Goal: Find contact information: Find contact information

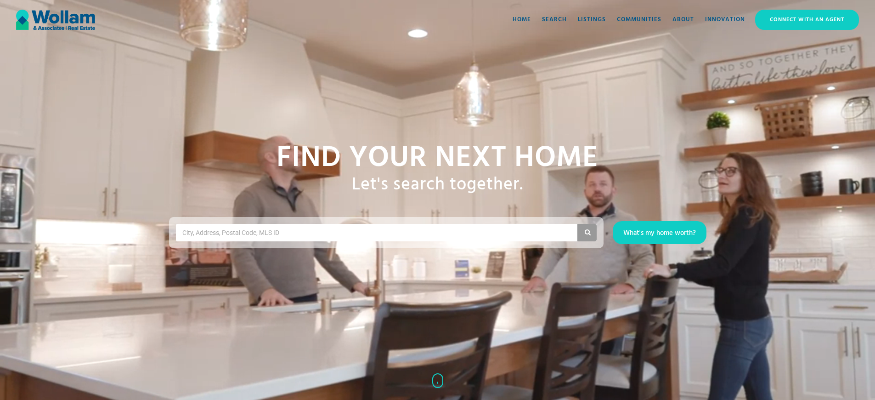
click at [806, 19] on div "Connect with an Agent" at bounding box center [807, 20] width 102 height 18
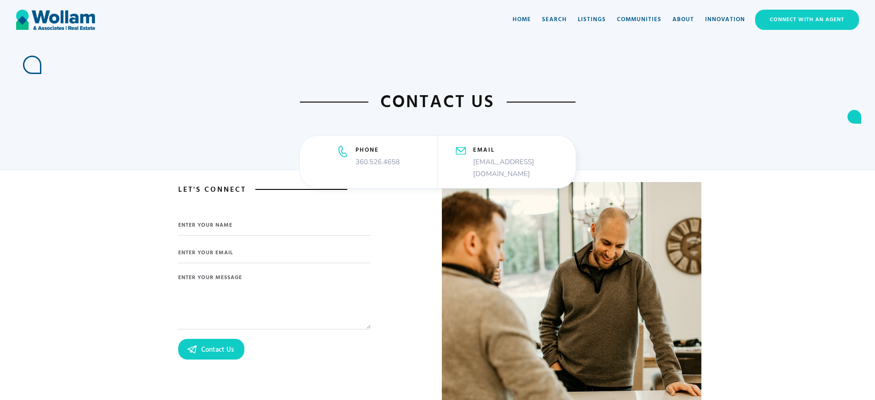
click at [806, 19] on div "Connect with an Agent" at bounding box center [807, 20] width 102 height 18
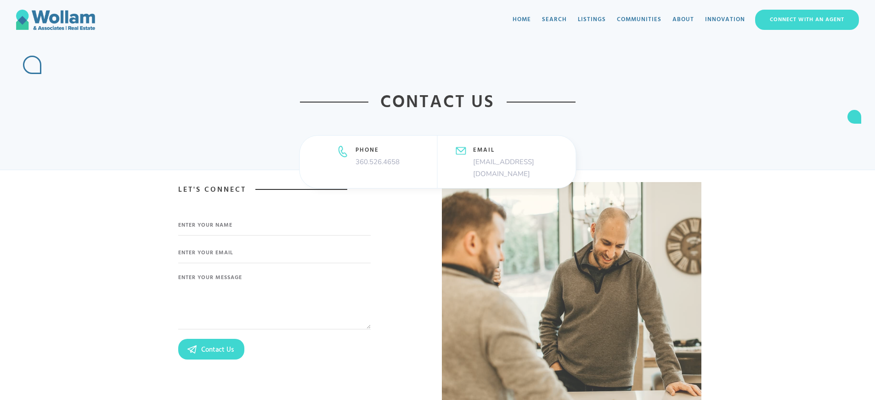
click at [806, 19] on div "Connect with an Agent" at bounding box center [807, 20] width 102 height 18
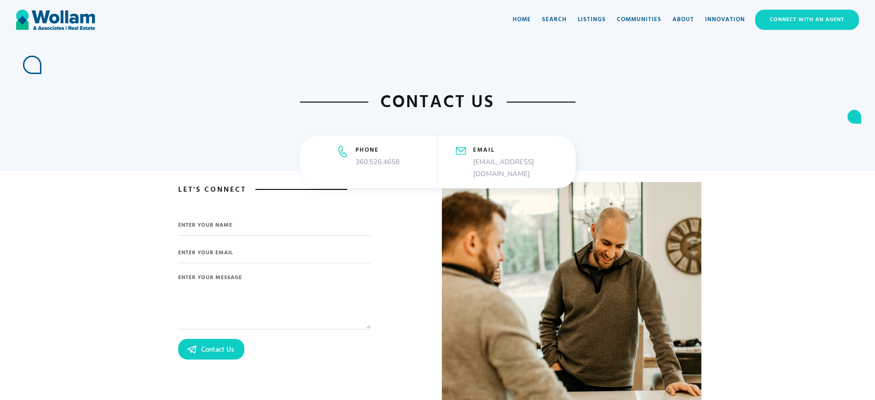
click at [806, 19] on div "Connect with an Agent" at bounding box center [807, 20] width 102 height 18
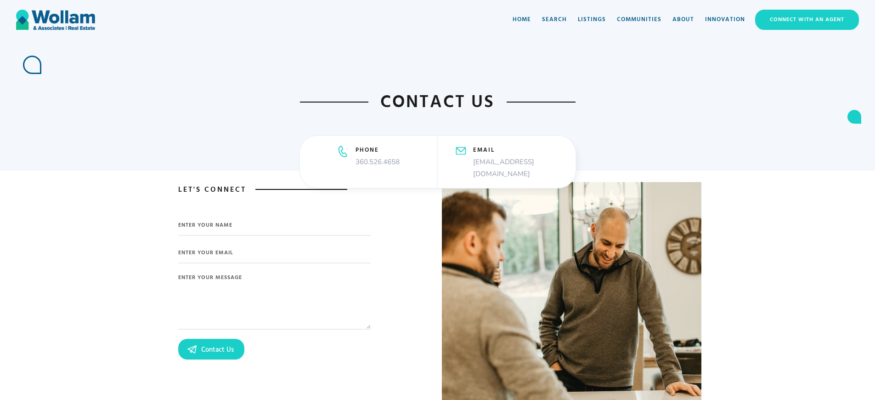
click at [806, 19] on div "Connect with an Agent" at bounding box center [807, 20] width 102 height 18
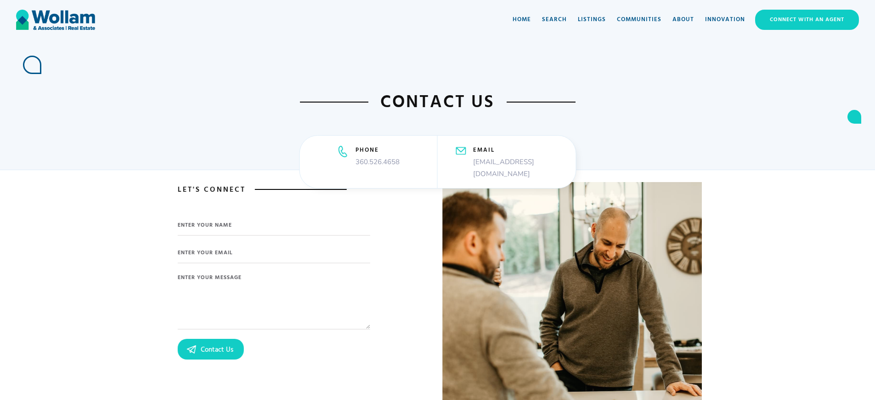
click at [806, 19] on div "Connect with an Agent" at bounding box center [807, 20] width 102 height 18
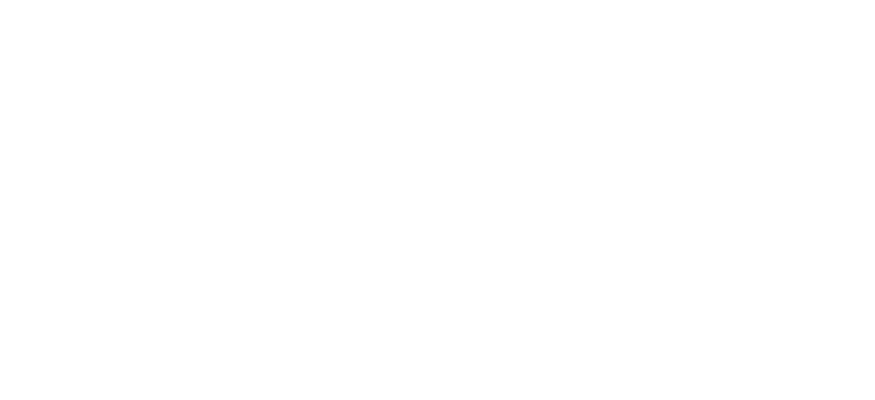
click at [806, 19] on div "Connect with an Agent" at bounding box center [807, 20] width 102 height 18
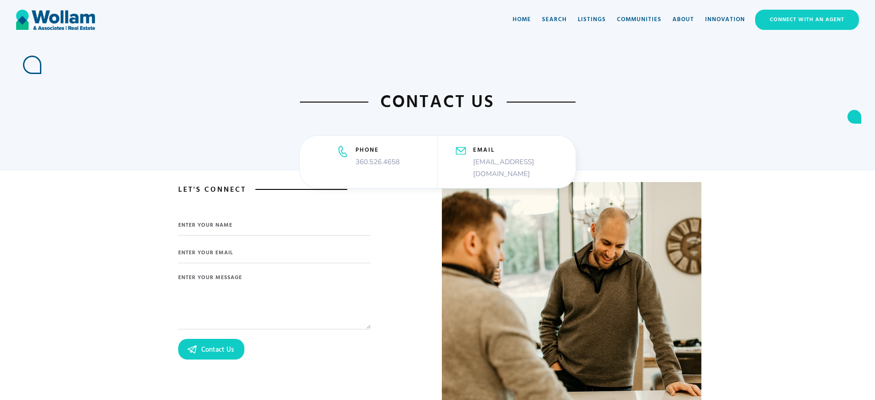
click at [806, 19] on div "Connect with an Agent" at bounding box center [807, 20] width 102 height 18
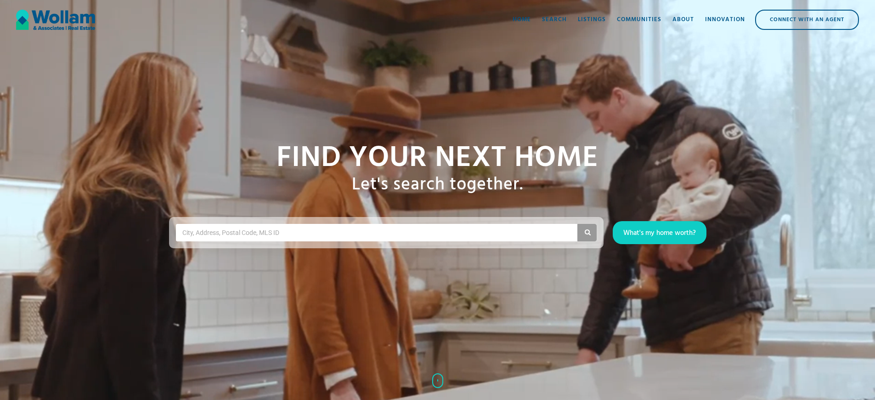
scroll to position [2966, 0]
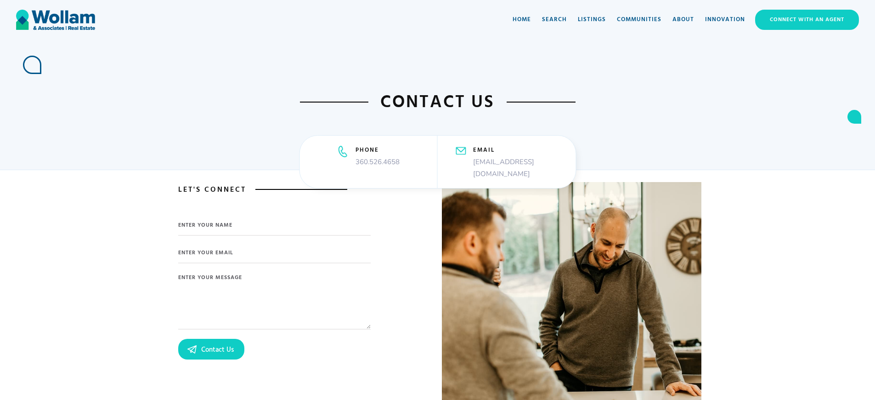
click at [806, 19] on div "Connect with an Agent" at bounding box center [807, 20] width 102 height 18
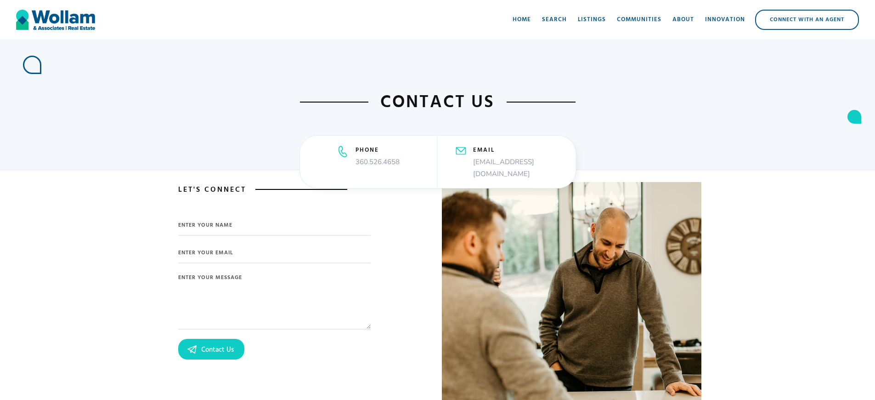
scroll to position [282, 0]
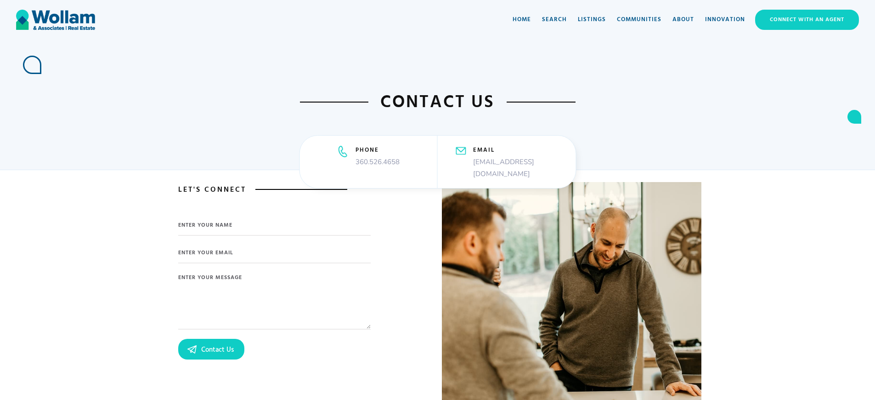
click at [806, 19] on div "Connect with an Agent" at bounding box center [807, 20] width 102 height 18
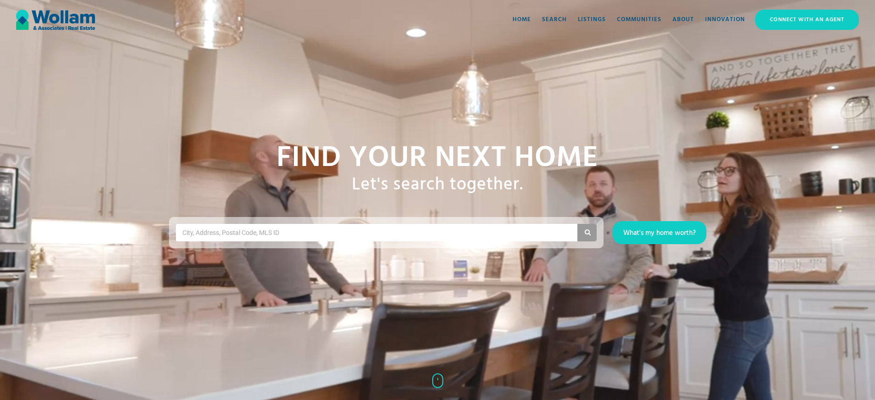
click at [806, 19] on div "Connect with an Agent" at bounding box center [807, 20] width 102 height 18
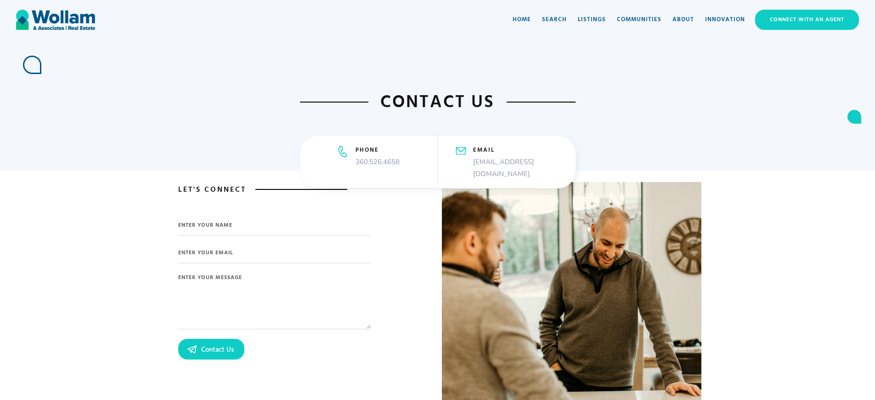
click at [806, 19] on div "Connect with an Agent" at bounding box center [807, 20] width 102 height 18
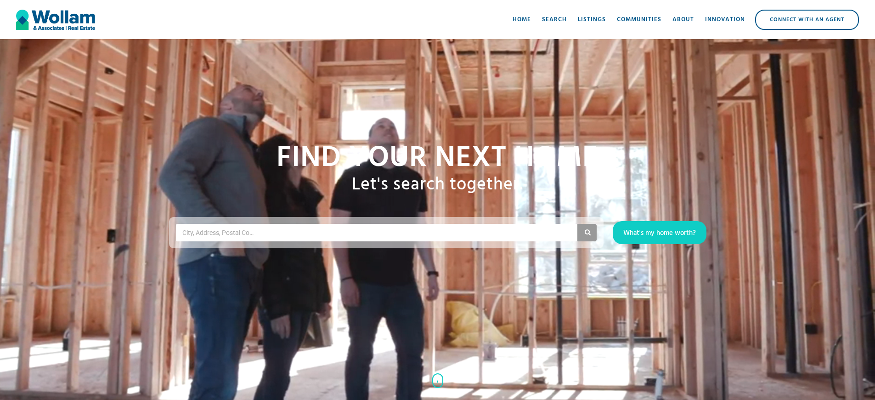
scroll to position [2966, 0]
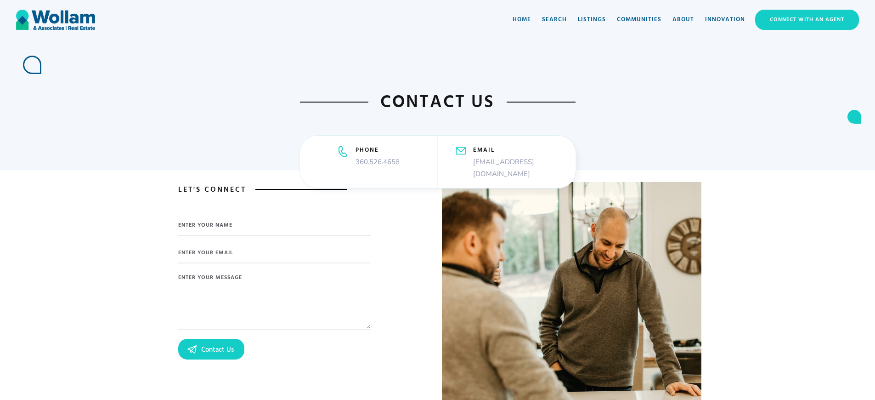
click at [806, 19] on div "Connect with an Agent" at bounding box center [807, 20] width 102 height 18
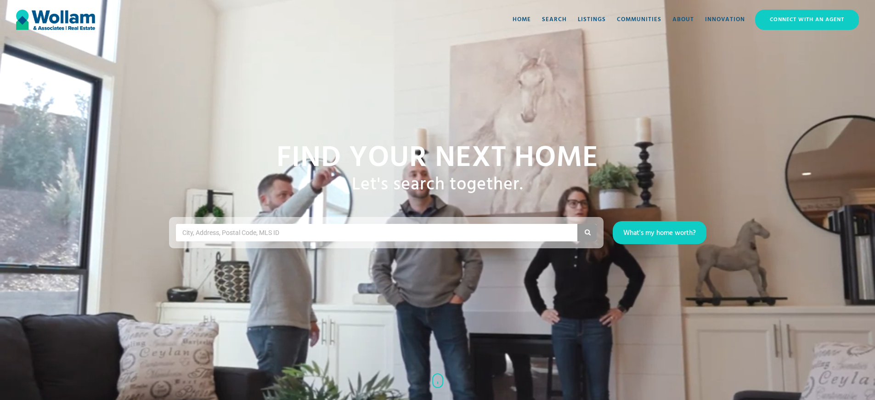
click at [806, 19] on div "Connect with an Agent" at bounding box center [807, 20] width 102 height 18
